Goal: Information Seeking & Learning: Understand process/instructions

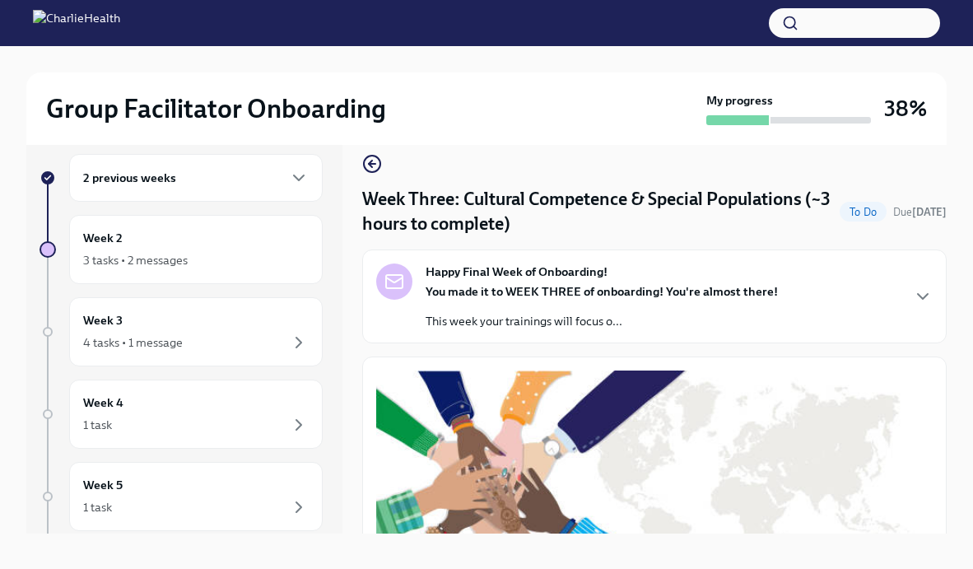
scroll to position [484, 0]
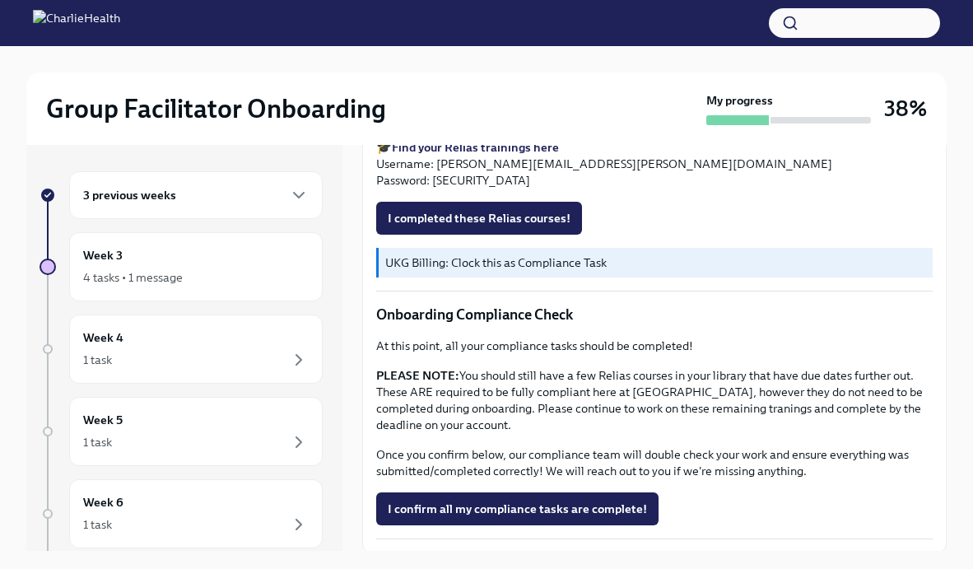
scroll to position [912, 0]
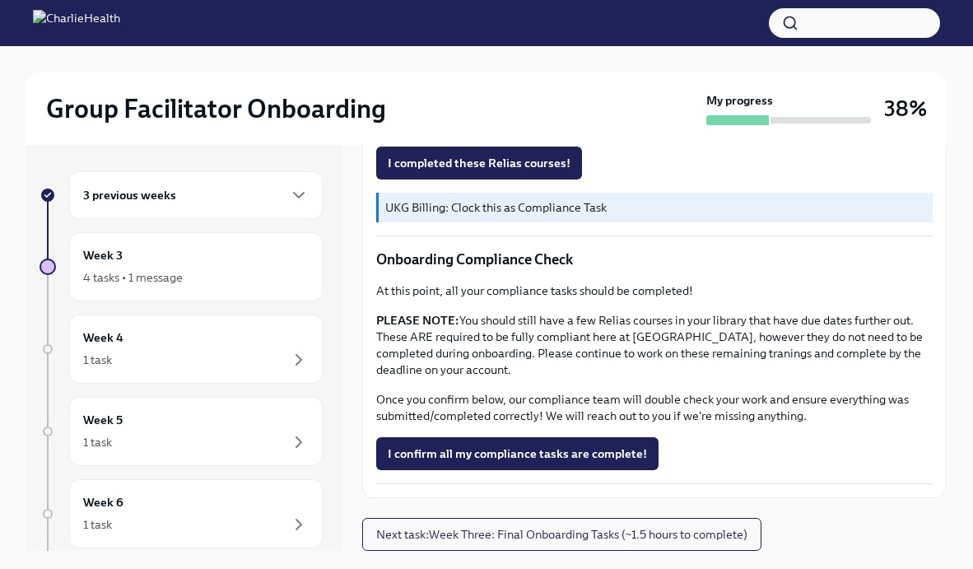
click at [276, 210] on div "3 previous weeks" at bounding box center [195, 195] width 253 height 48
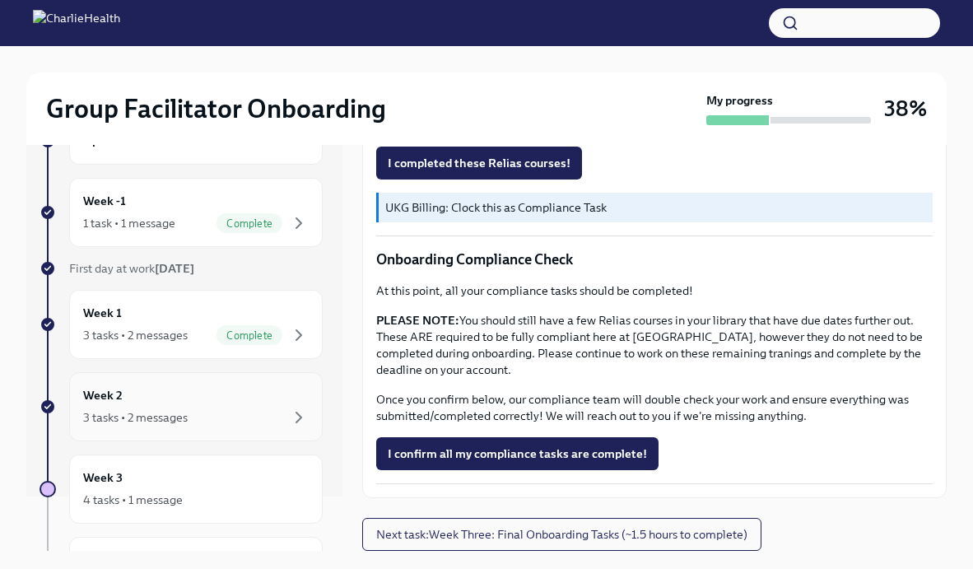
scroll to position [58, 0]
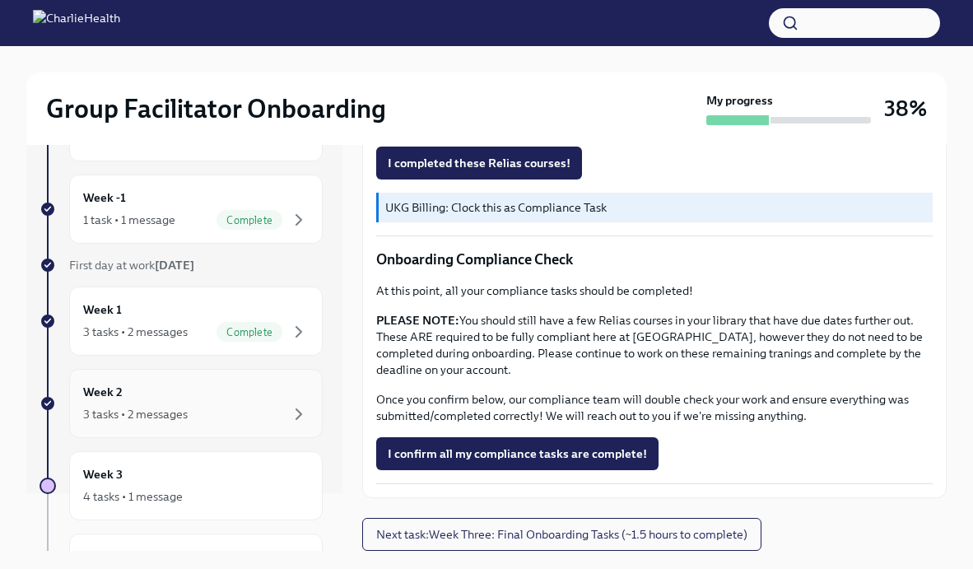
click at [230, 421] on div "3 tasks • 2 messages" at bounding box center [196, 414] width 226 height 20
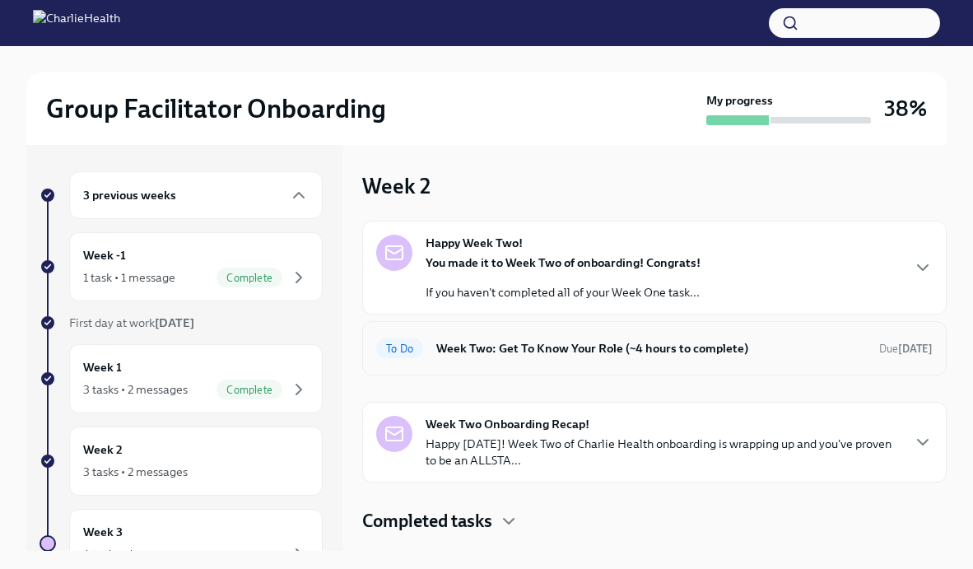
click at [532, 352] on h6 "Week Two: Get To Know Your Role (~4 hours to complete)" at bounding box center [651, 348] width 430 height 18
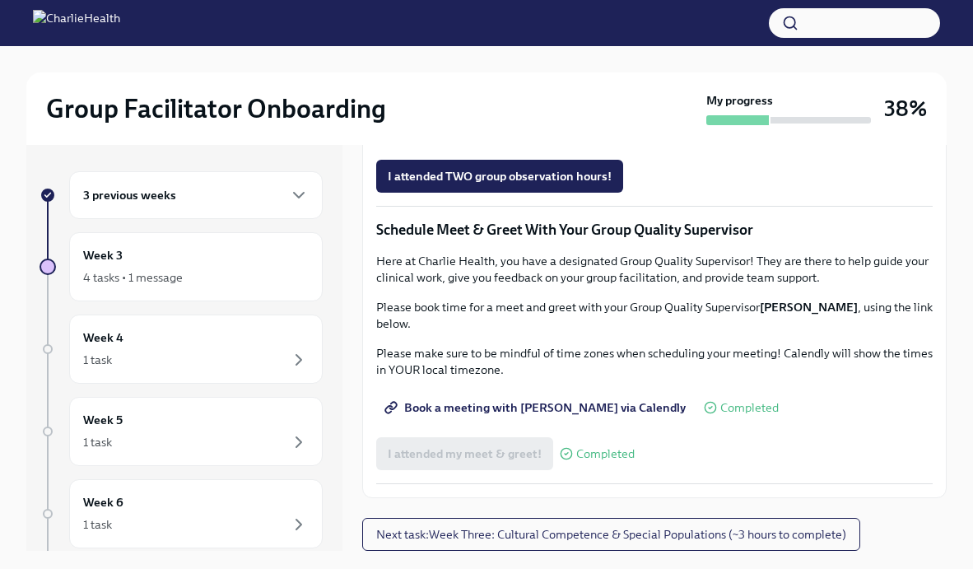
scroll to position [1456, 0]
click at [226, 249] on div "Week 3 4 tasks • 1 message" at bounding box center [196, 266] width 226 height 41
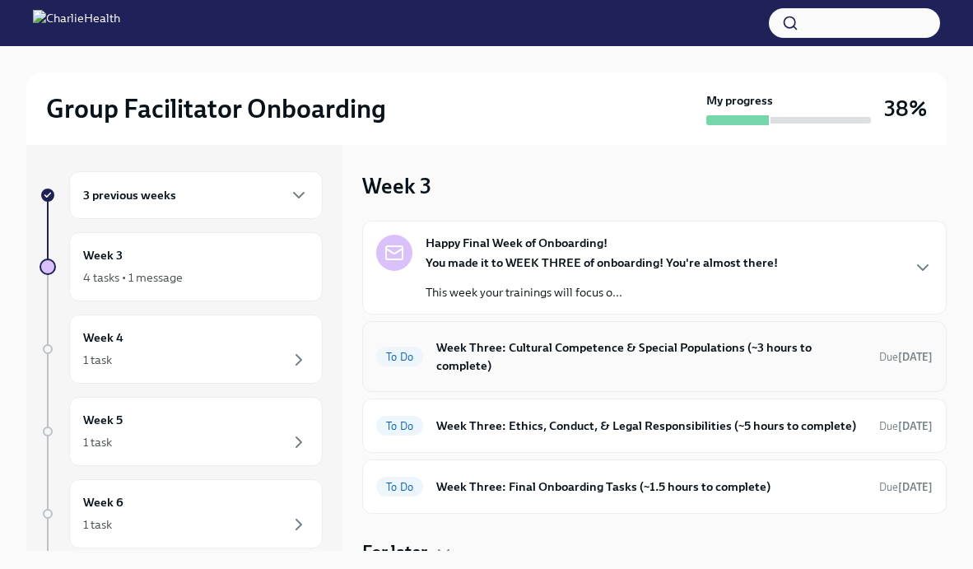
scroll to position [14, 0]
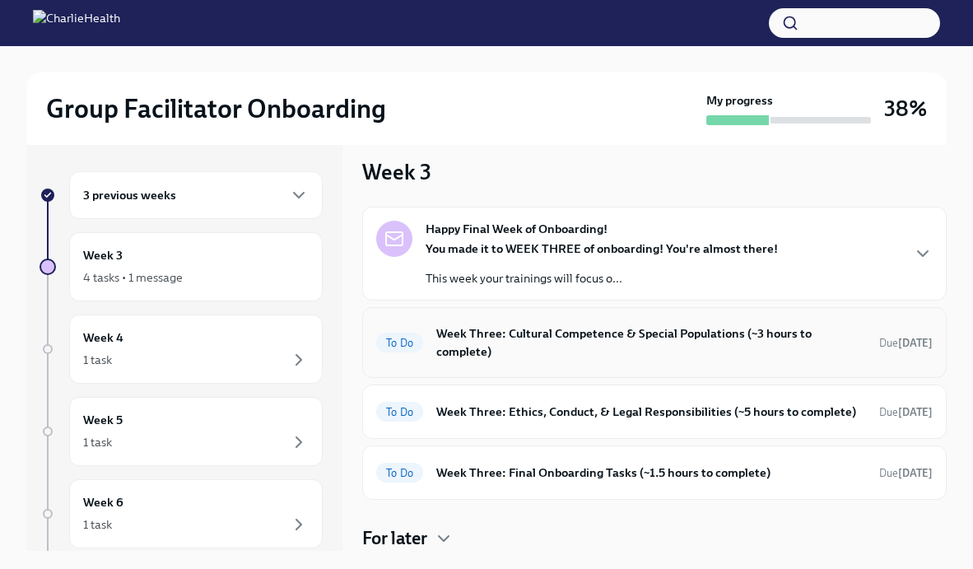
click at [636, 362] on div "To Do Week Three: Cultural Competence & Special Populations (~3 hours to comple…" at bounding box center [654, 342] width 556 height 43
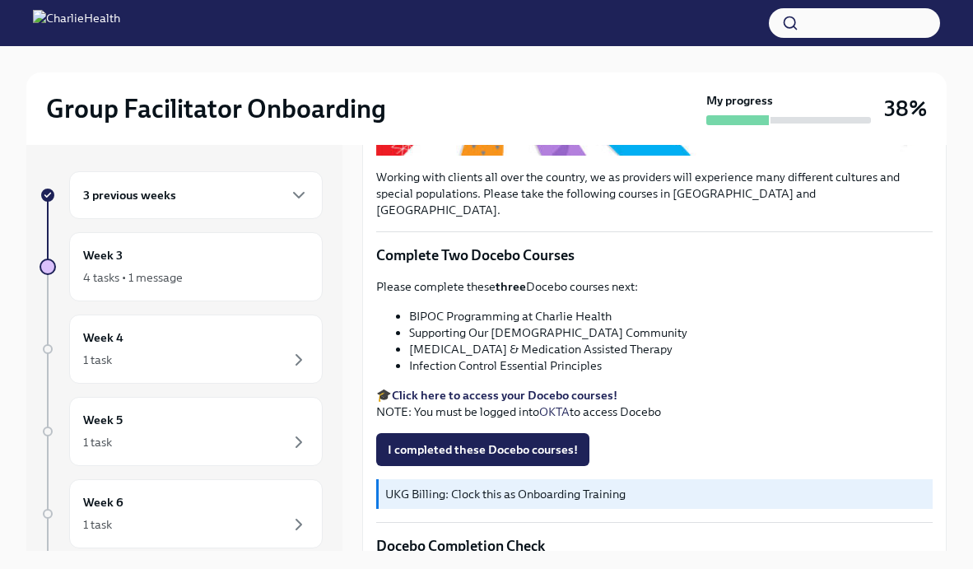
scroll to position [458, 0]
